Goal: Transaction & Acquisition: Purchase product/service

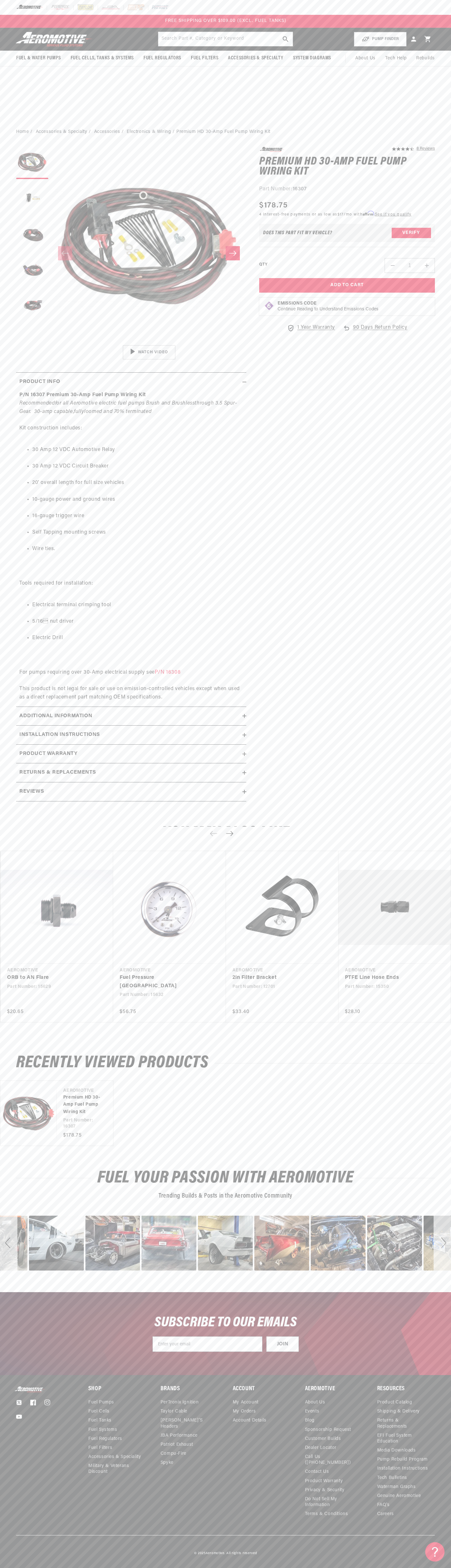
click at [348, 21] on div "FREE SHIPPING OVER $109.00 (EXCL. FUEL TANKS)" at bounding box center [225, 21] width 451 height 13
click at [451, 1563] on html "Skip to content Your cart Your cart is empty Loading... You may also like Subto…" at bounding box center [225, 784] width 451 height 1568
click at [381, 1563] on html "Skip to content Your cart Your cart is empty Loading... You may also like Subto…" at bounding box center [225, 784] width 451 height 1568
click at [21, 842] on div "You may also like Vendor Aeromotive ORB to AN Flare" at bounding box center [225, 928] width 451 height 232
